Goal: Navigation & Orientation: Find specific page/section

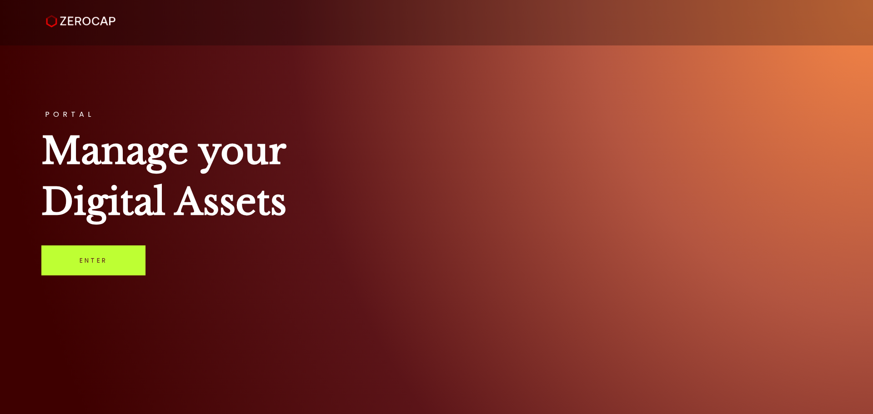
click at [105, 255] on link "Enter" at bounding box center [93, 260] width 104 height 30
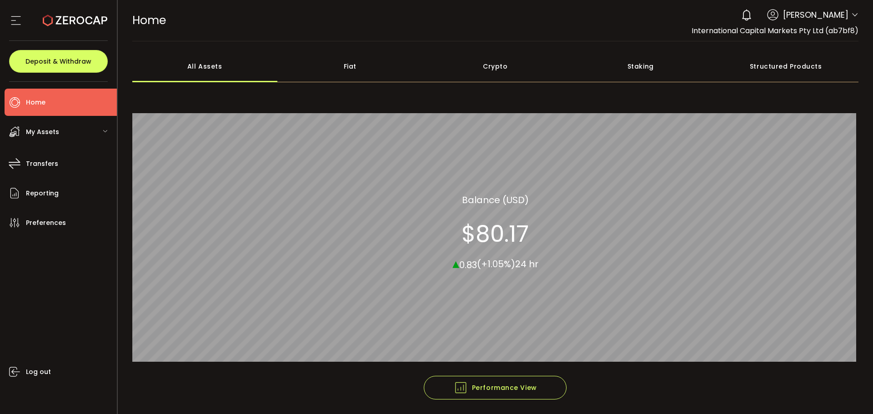
click at [70, 132] on div "My Assets" at bounding box center [61, 131] width 112 height 27
click at [69, 132] on div "My Assets" at bounding box center [61, 131] width 112 height 27
click at [13, 22] on icon at bounding box center [16, 21] width 14 height 14
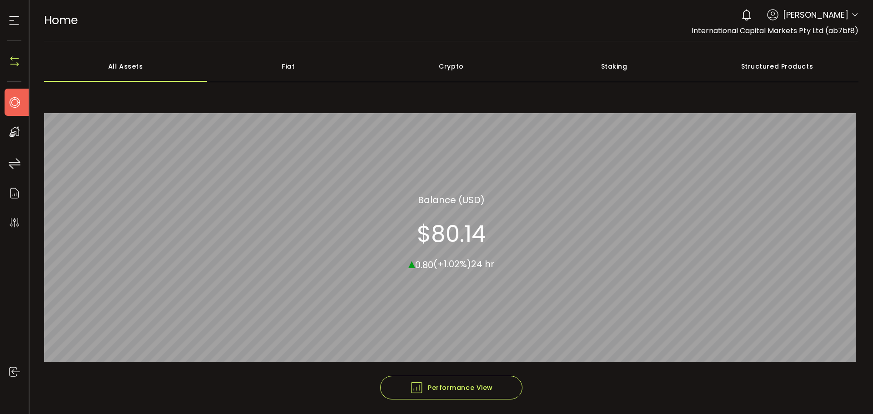
click at [13, 22] on icon at bounding box center [14, 21] width 14 height 14
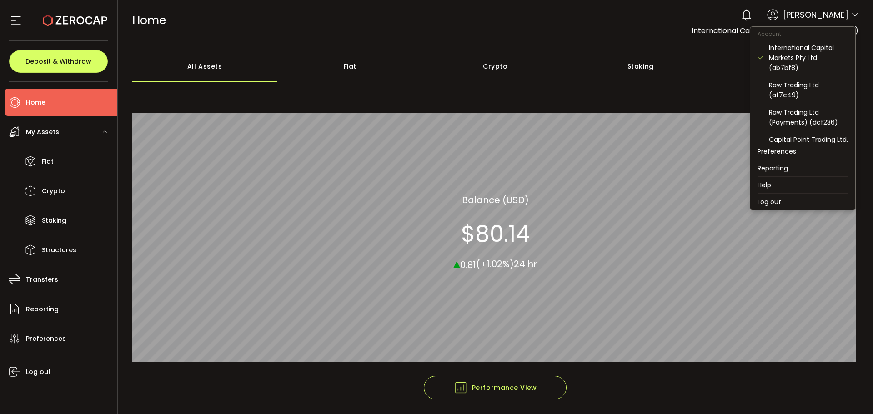
click at [853, 15] on icon at bounding box center [854, 14] width 7 height 7
click at [853, 14] on icon at bounding box center [854, 14] width 7 height 7
click at [851, 16] on icon at bounding box center [854, 14] width 7 height 7
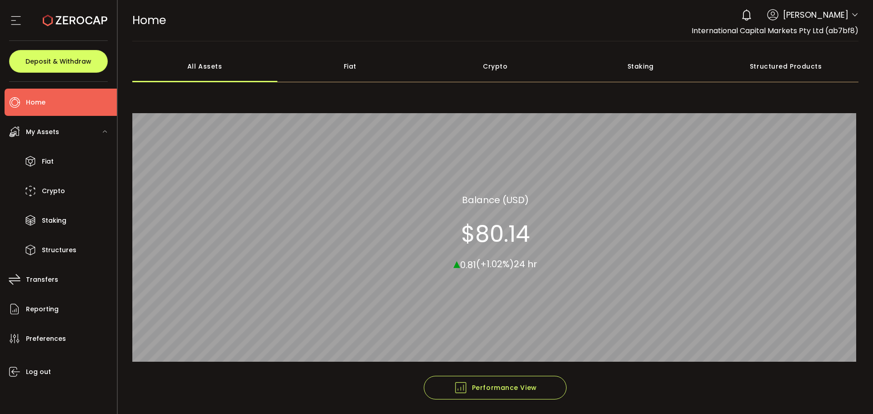
click at [824, 17] on span "[PERSON_NAME]" at bounding box center [815, 15] width 65 height 12
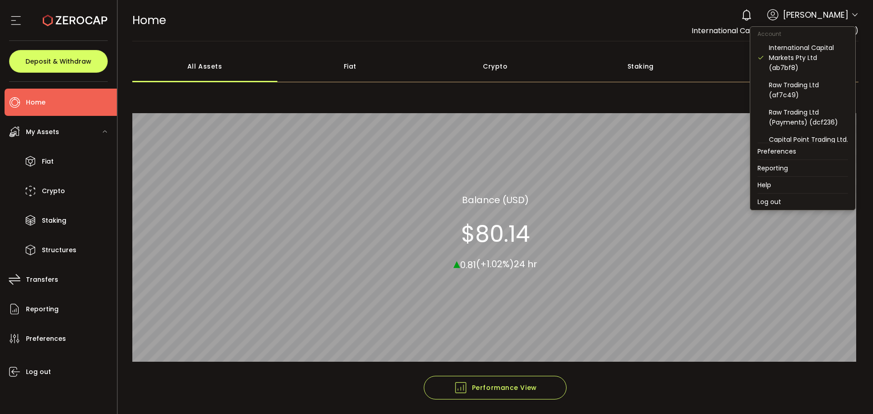
click at [851, 17] on icon at bounding box center [854, 14] width 7 height 7
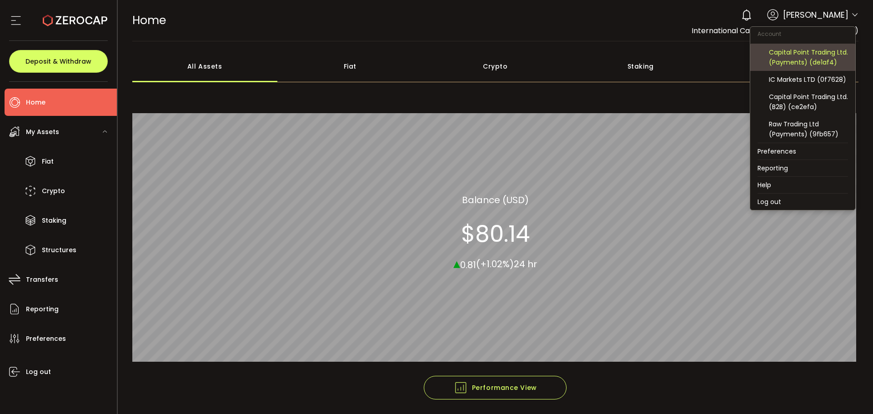
scroll to position [97, 0]
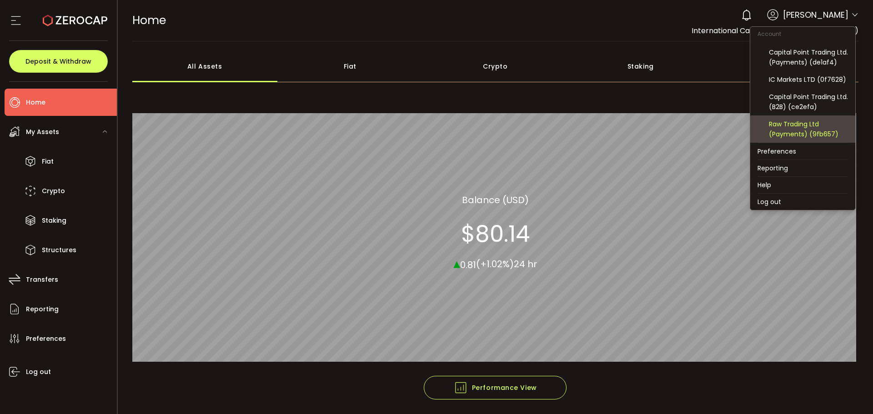
click at [790, 135] on div "Raw Trading Ltd (Payments) (9fb657)" at bounding box center [808, 129] width 79 height 20
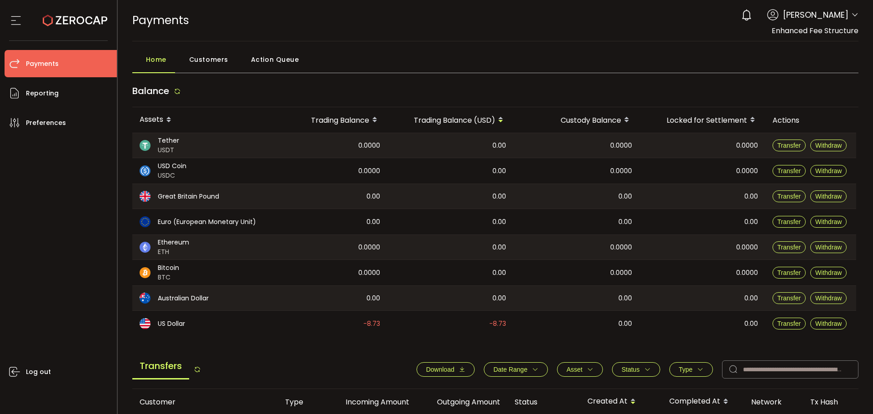
click at [218, 170] on div "USD Coin USDC" at bounding box center [202, 170] width 141 height 25
click at [203, 59] on span "Customers" at bounding box center [208, 59] width 39 height 18
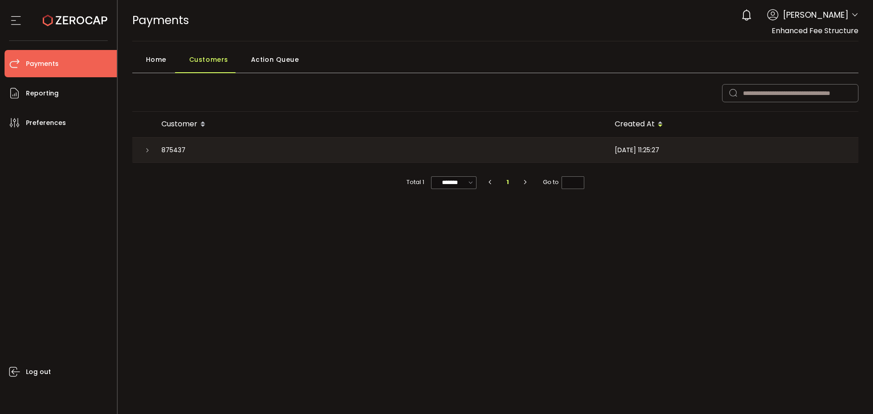
click at [263, 56] on span "Action Queue" at bounding box center [275, 59] width 48 height 18
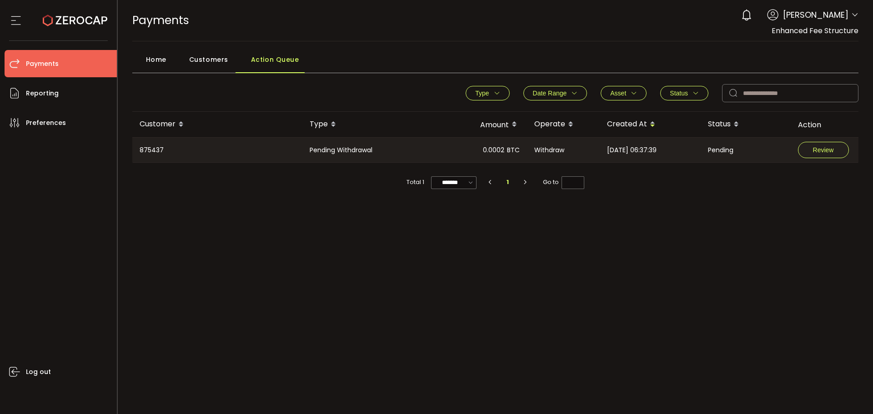
click at [146, 60] on span "Home" at bounding box center [156, 59] width 20 height 18
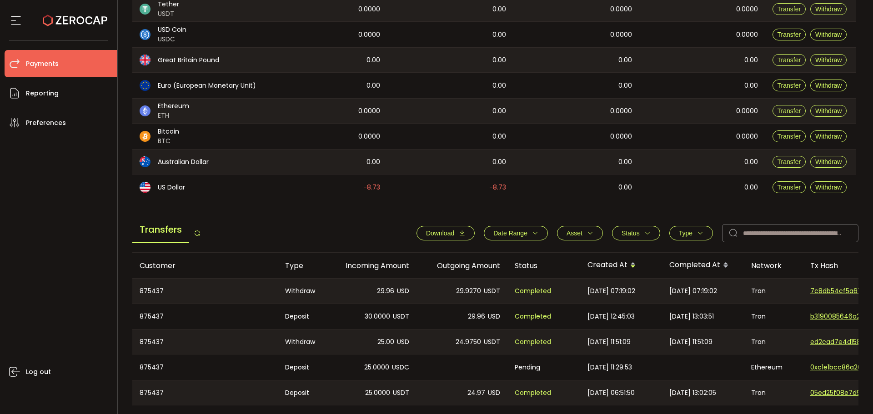
scroll to position [91, 0]
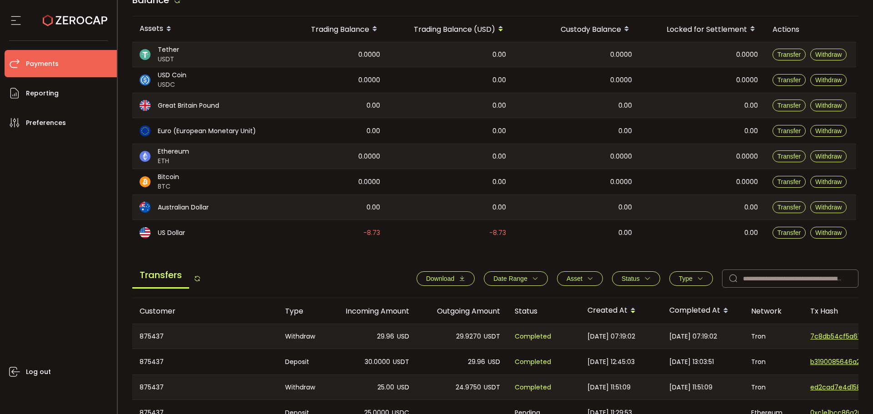
click at [209, 75] on div "USD Coin USDC" at bounding box center [202, 79] width 141 height 25
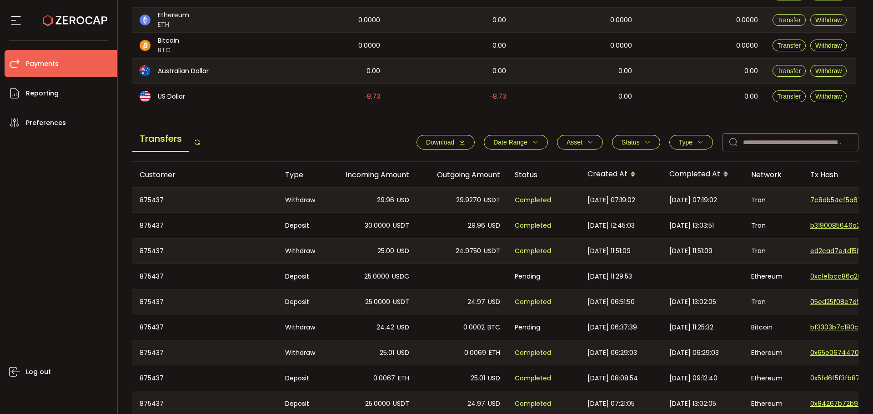
scroll to position [182, 0]
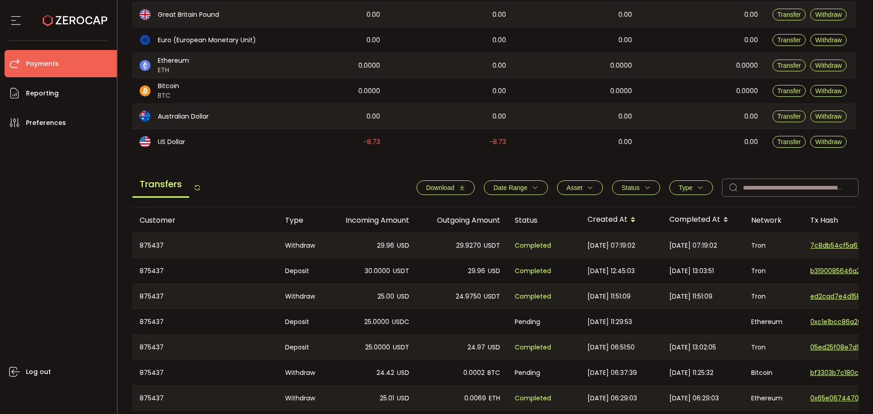
click at [174, 90] on span "Bitcoin" at bounding box center [168, 86] width 21 height 10
click at [147, 93] on img at bounding box center [145, 90] width 11 height 11
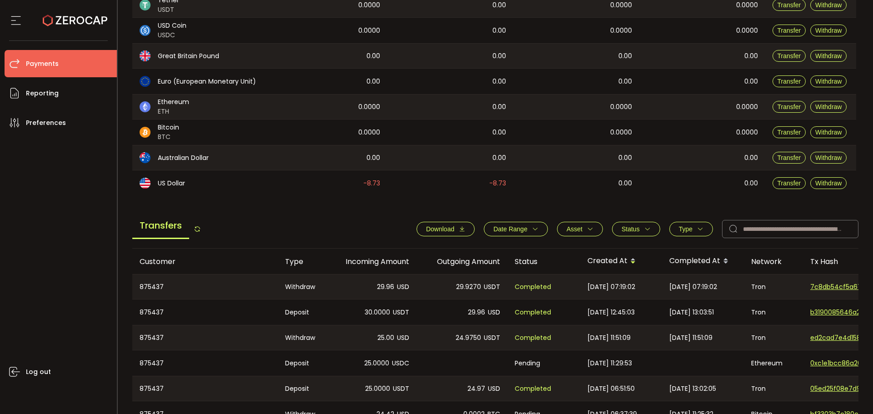
scroll to position [136, 0]
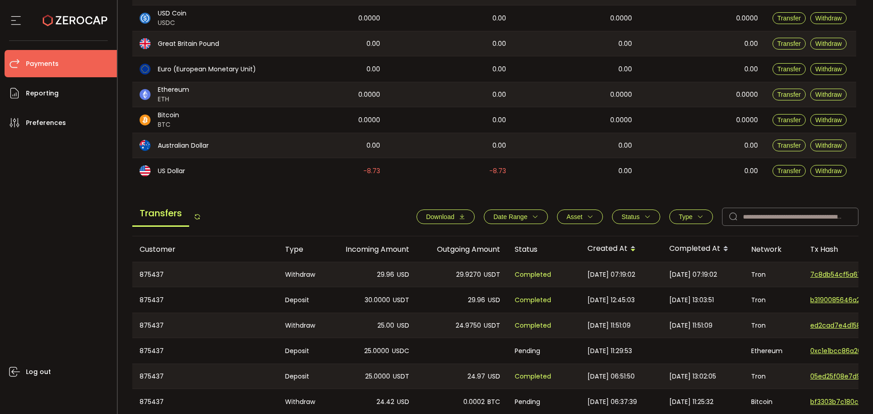
scroll to position [182, 0]
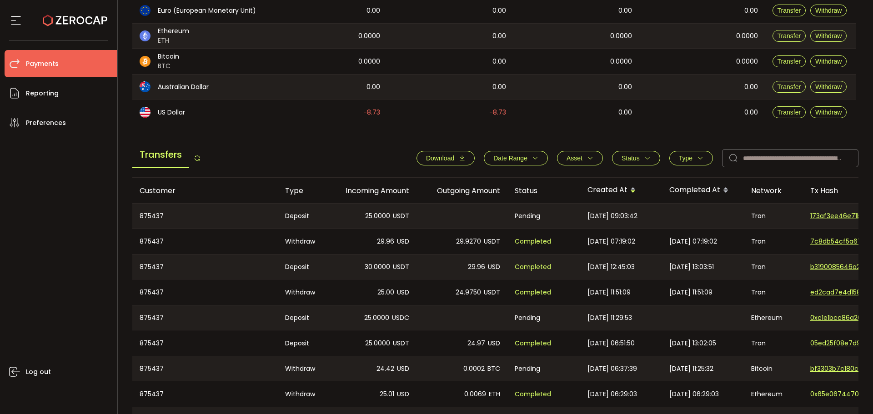
scroll to position [227, 0]
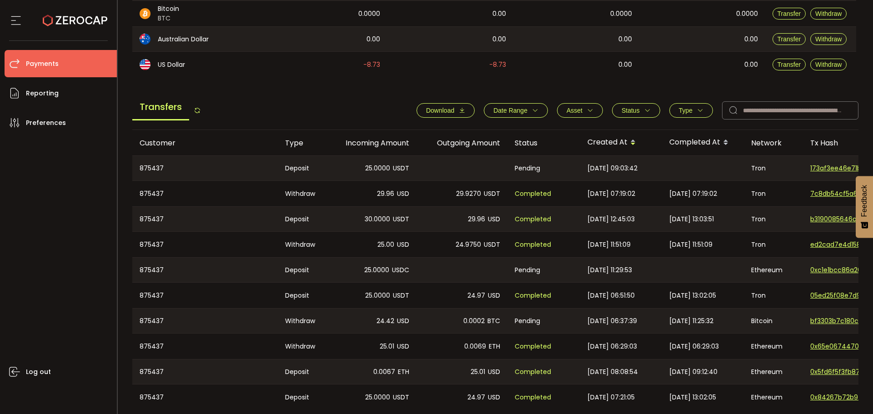
scroll to position [273, 0]
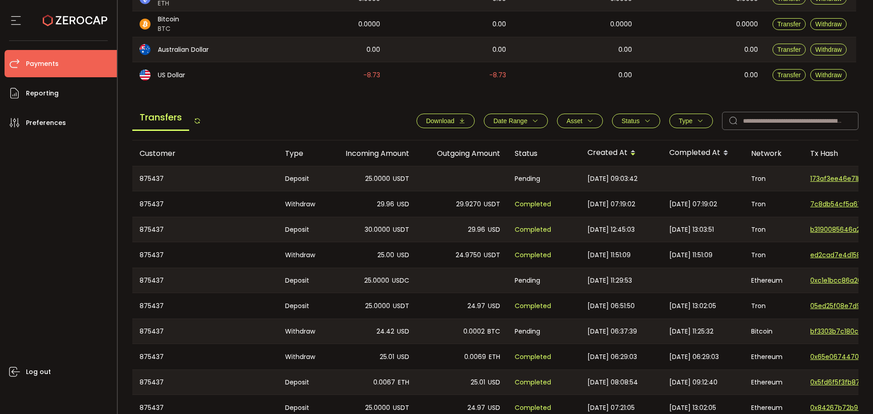
scroll to position [273, 0]
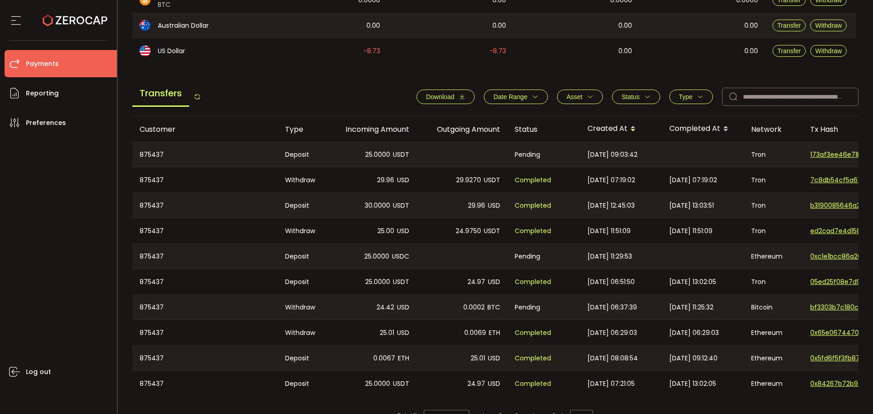
click at [437, 163] on div at bounding box center [461, 154] width 91 height 25
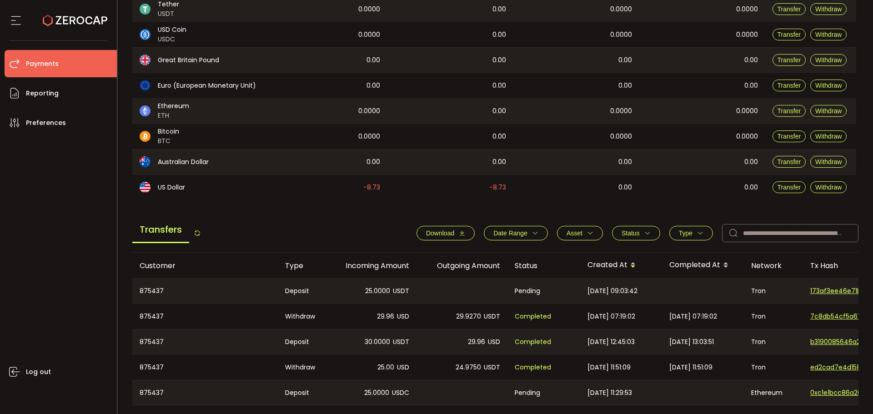
scroll to position [182, 0]
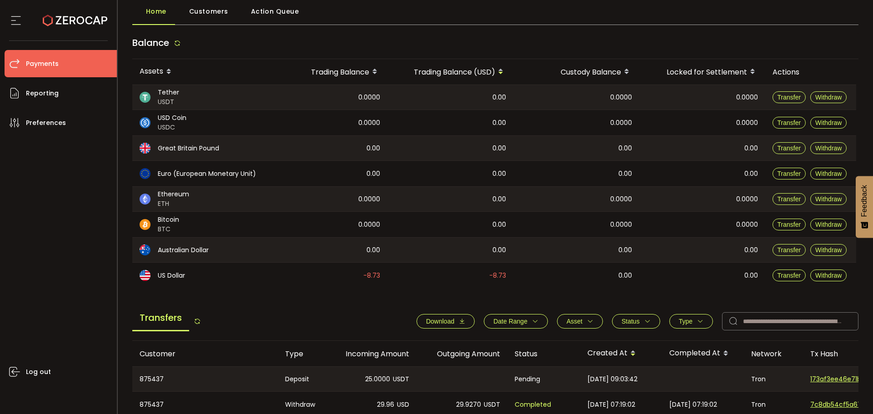
scroll to position [45, 0]
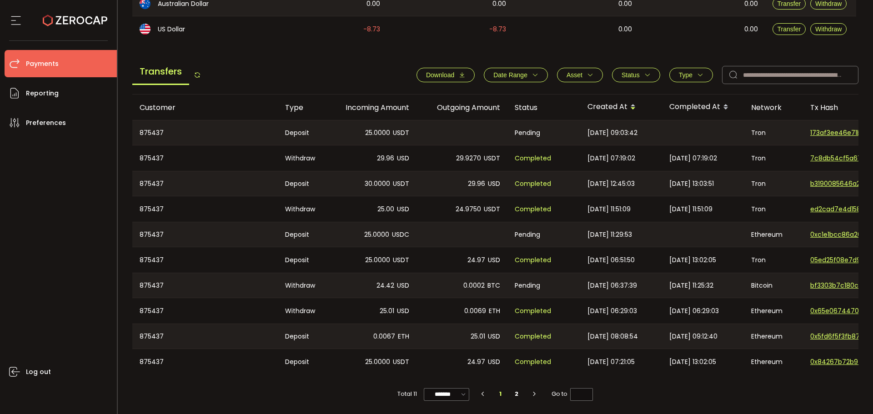
scroll to position [297, 0]
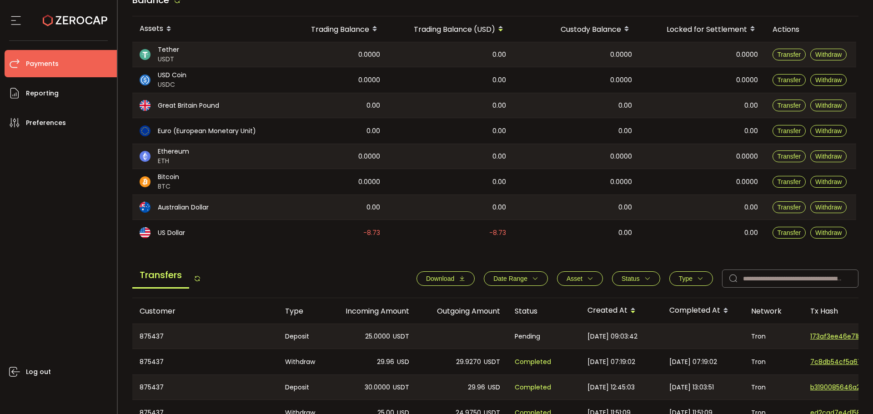
scroll to position [136, 0]
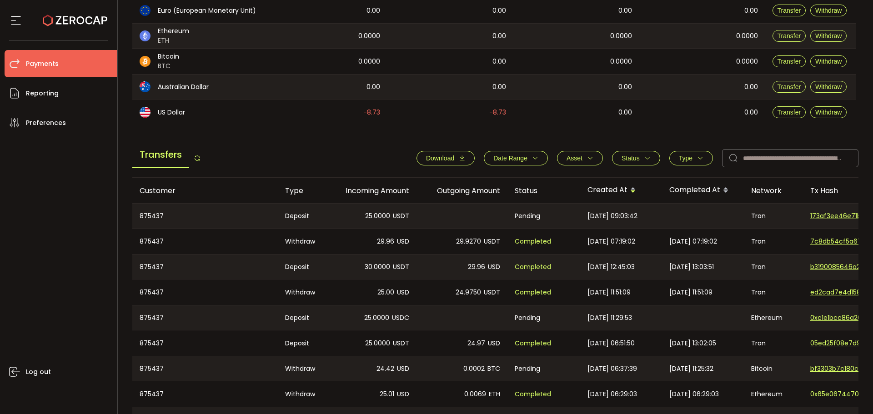
scroll to position [227, 0]
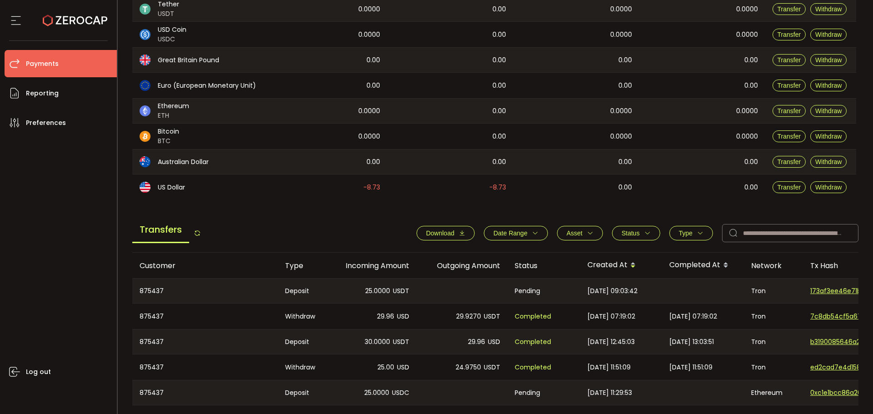
scroll to position [182, 0]
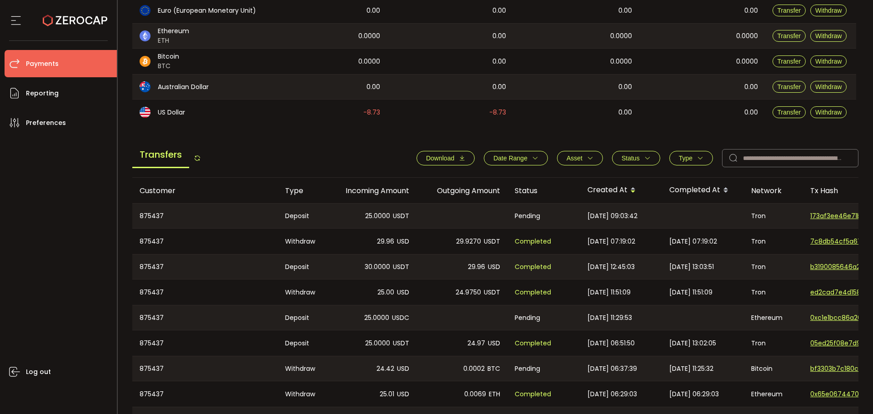
scroll to position [227, 0]
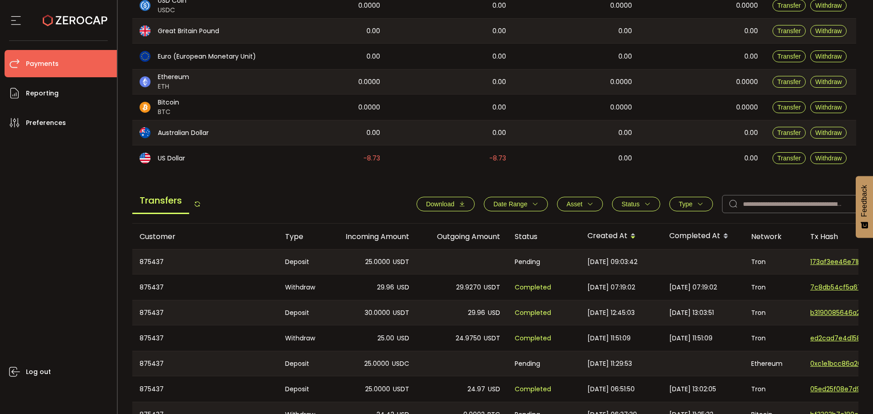
scroll to position [182, 0]
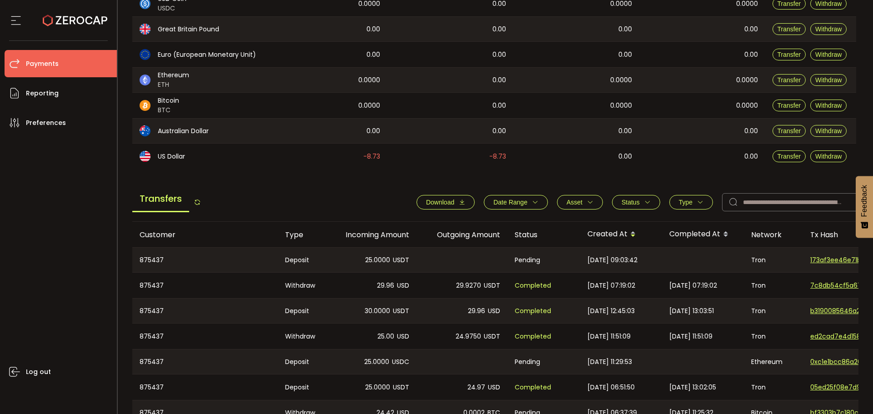
scroll to position [182, 0]
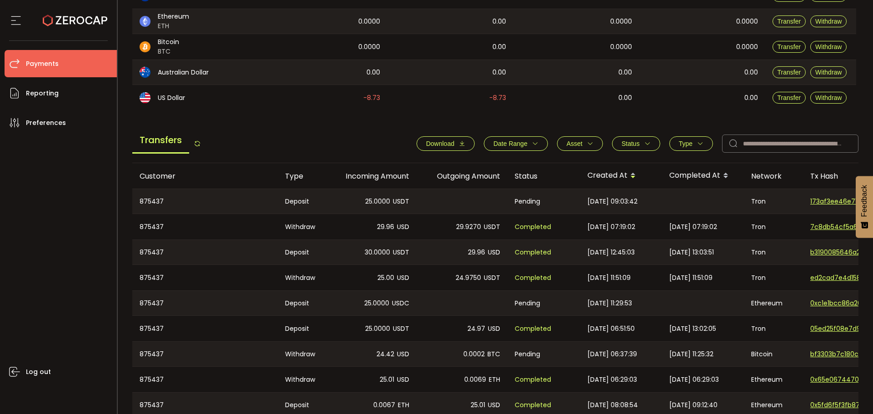
scroll to position [227, 0]
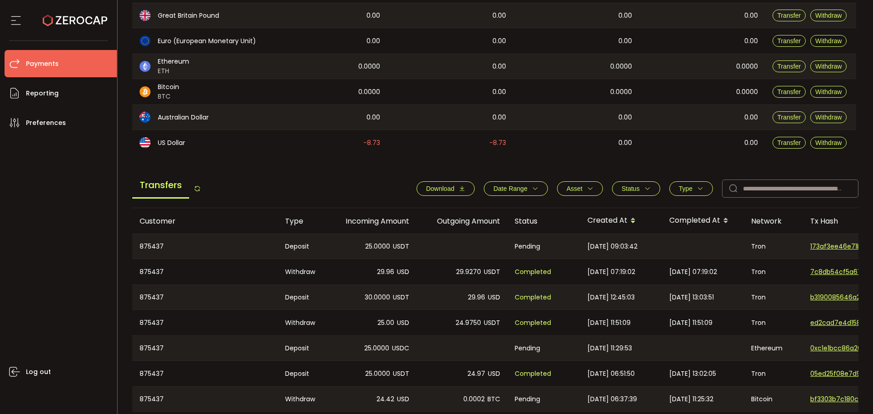
scroll to position [182, 0]
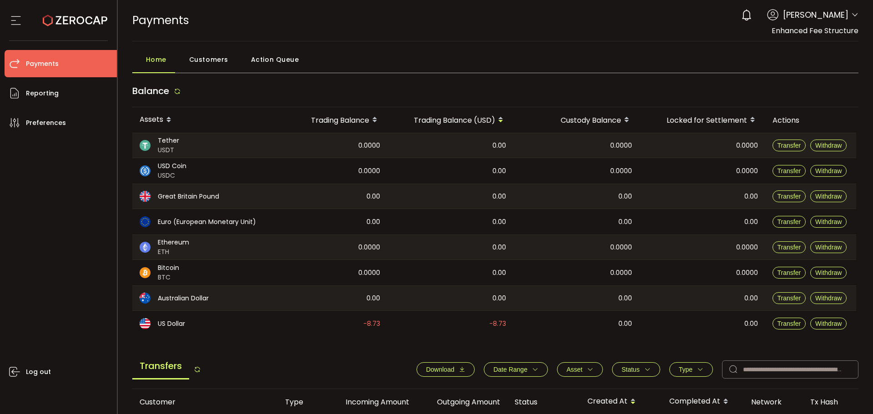
scroll to position [45, 0]
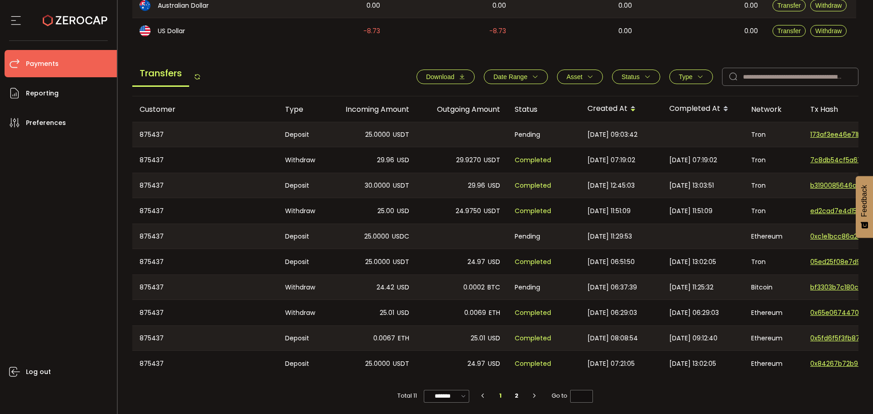
scroll to position [297, 0]
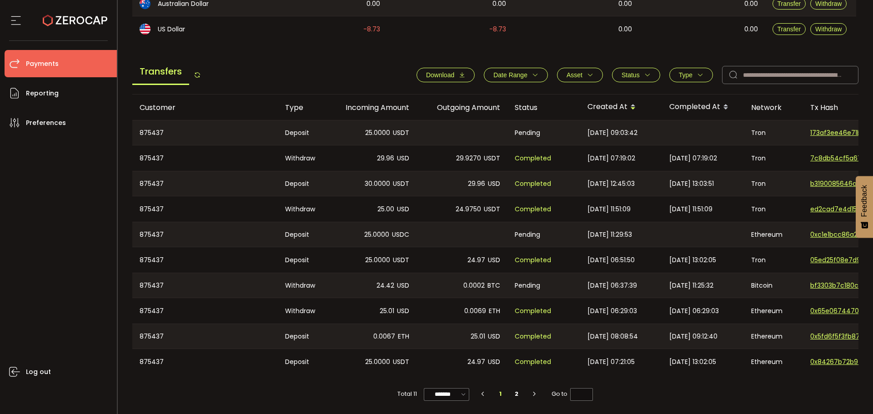
click at [485, 130] on div at bounding box center [461, 132] width 91 height 25
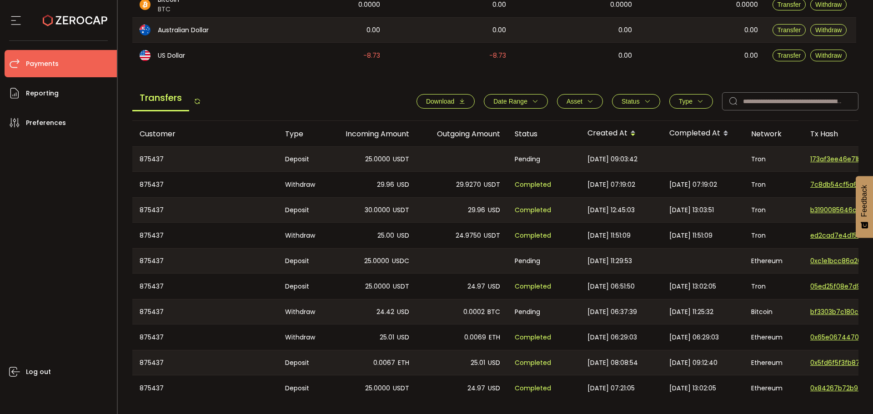
scroll to position [252, 0]
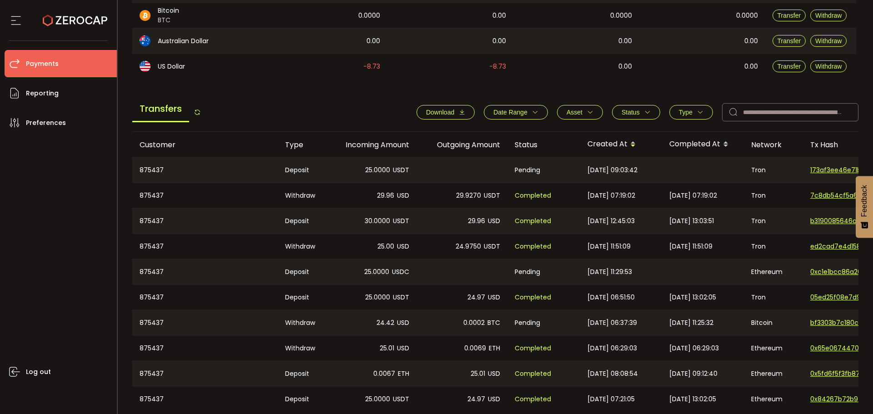
scroll to position [273, 0]
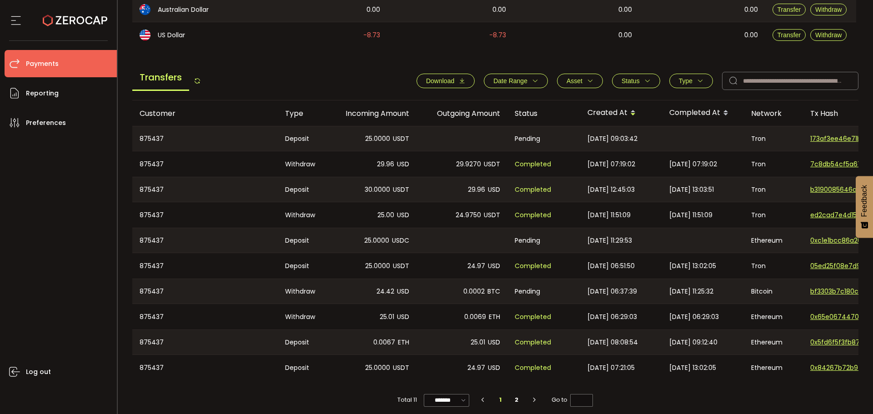
scroll to position [297, 0]
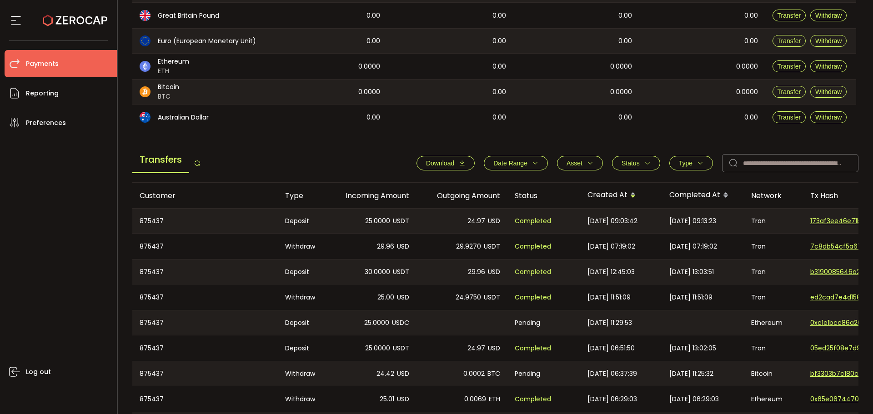
scroll to position [115, 0]
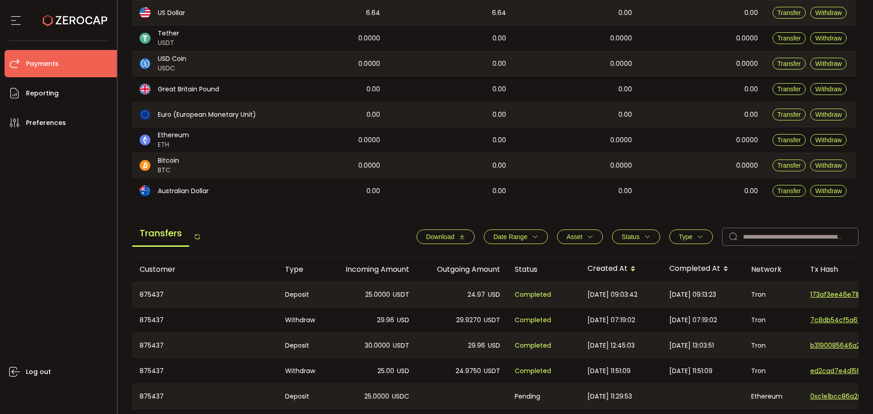
scroll to position [136, 0]
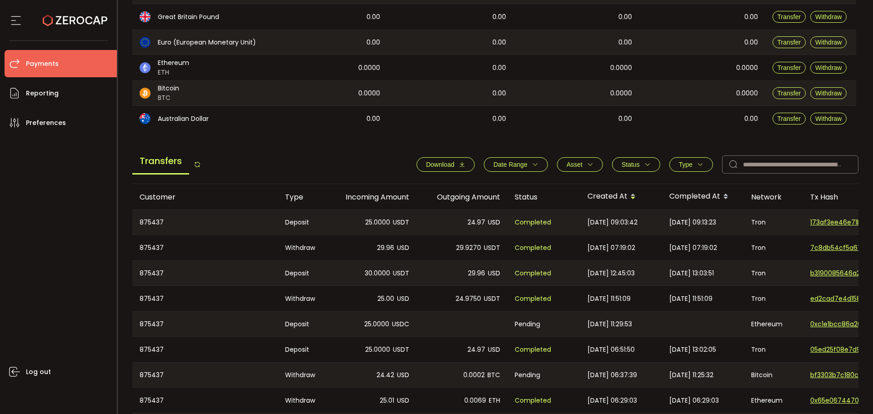
scroll to position [227, 0]
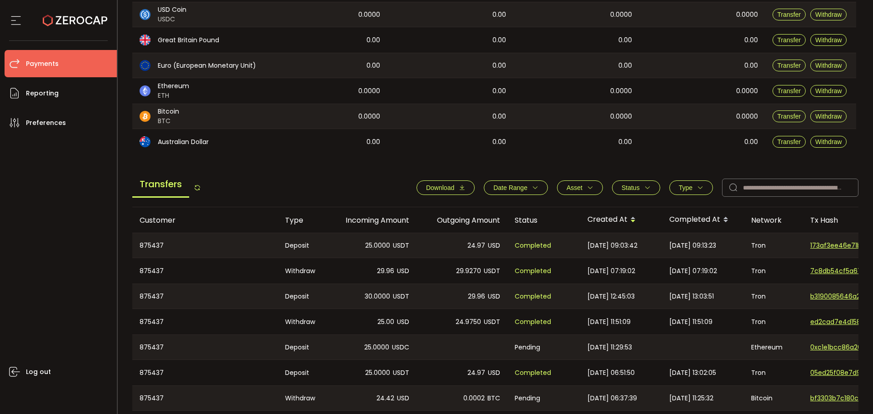
scroll to position [91, 0]
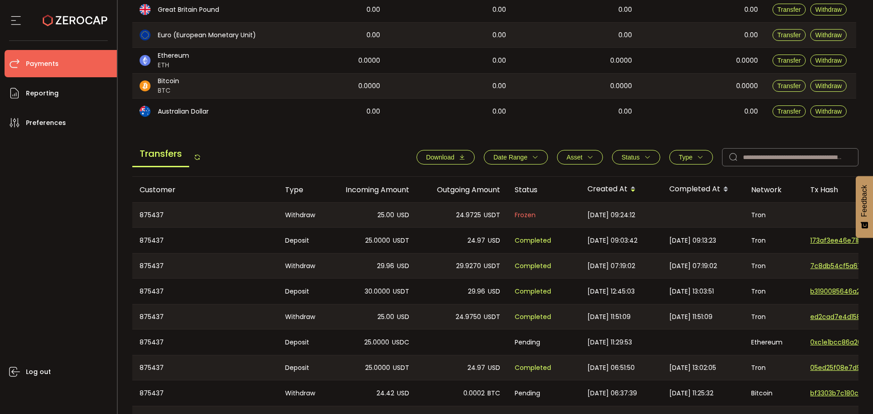
scroll to position [227, 0]
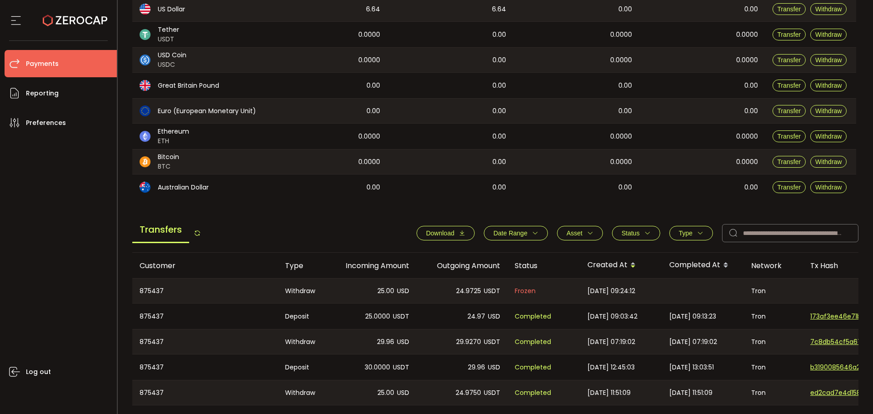
scroll to position [182, 0]
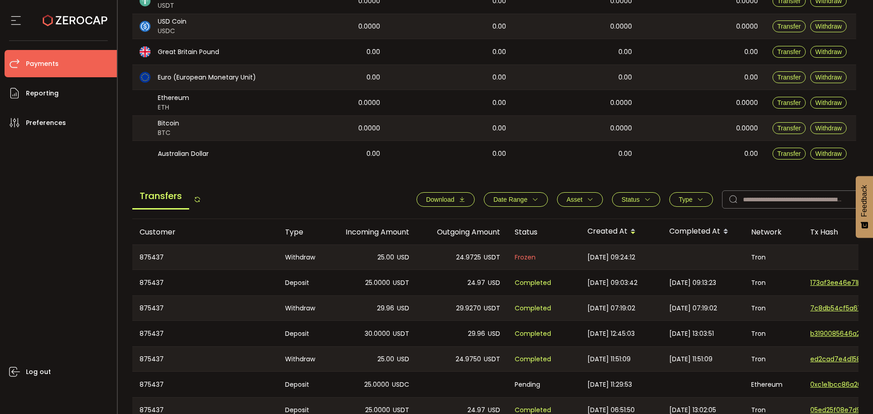
scroll to position [182, 0]
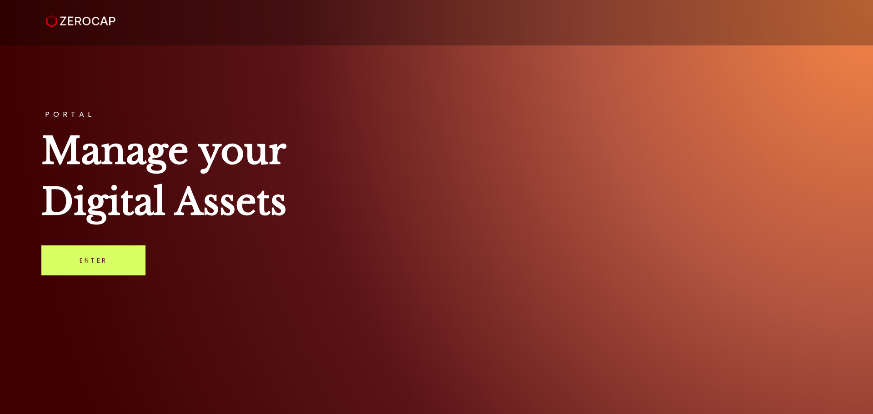
drag, startPoint x: 441, startPoint y: 187, endPoint x: 319, endPoint y: 217, distance: 126.3
click at [441, 187] on h1 "Manage your Digital Assets" at bounding box center [436, 176] width 790 height 102
drag, startPoint x: 61, startPoint y: 262, endPoint x: 48, endPoint y: 263, distance: 13.2
click at [61, 262] on link "Enter" at bounding box center [93, 260] width 104 height 30
